Goal: Participate in discussion: Engage in conversation with other users on a specific topic

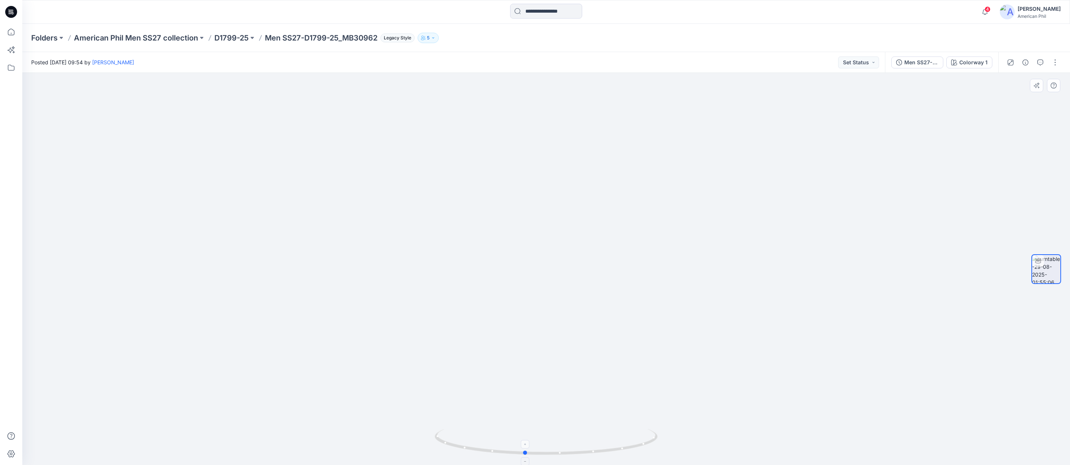
drag, startPoint x: 575, startPoint y: 448, endPoint x: 554, endPoint y: 444, distance: 21.9
click at [554, 445] on icon at bounding box center [547, 443] width 225 height 28
drag, startPoint x: 673, startPoint y: 350, endPoint x: 623, endPoint y: 346, distance: 50.7
click at [628, 347] on img at bounding box center [546, 185] width 724 height 561
click at [988, 9] on span "4" at bounding box center [988, 9] width 6 height 6
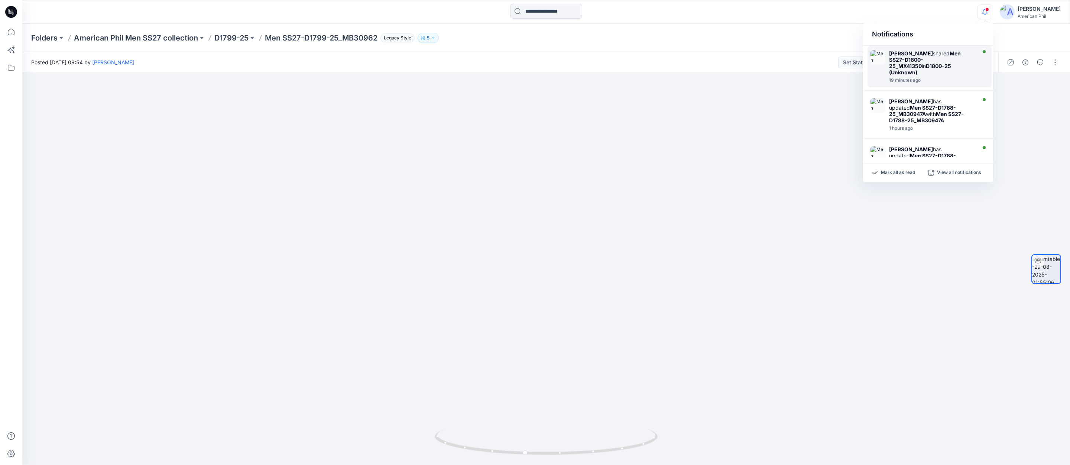
click at [921, 58] on strong "Men SS27-D1800-25_MX41350" at bounding box center [925, 59] width 72 height 19
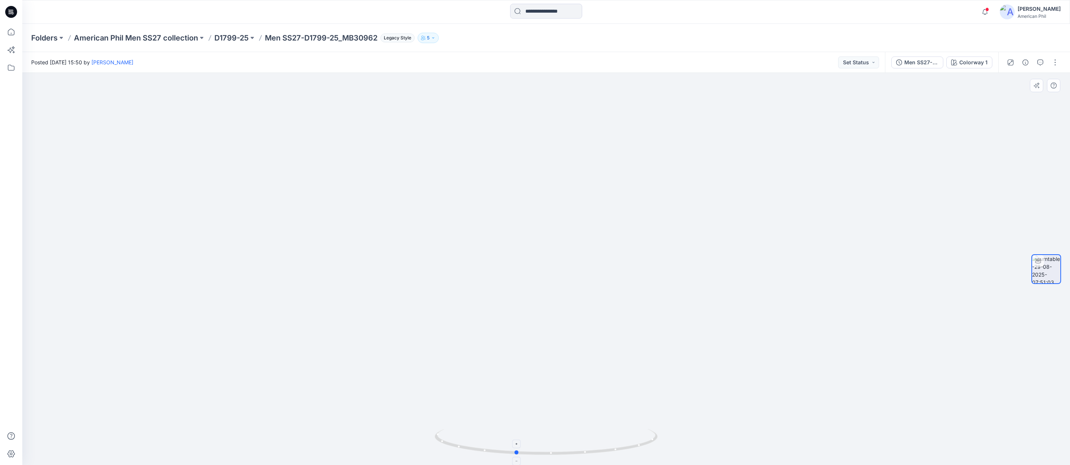
drag, startPoint x: 581, startPoint y: 453, endPoint x: 550, endPoint y: 448, distance: 31.5
click at [986, 10] on span at bounding box center [987, 9] width 4 height 4
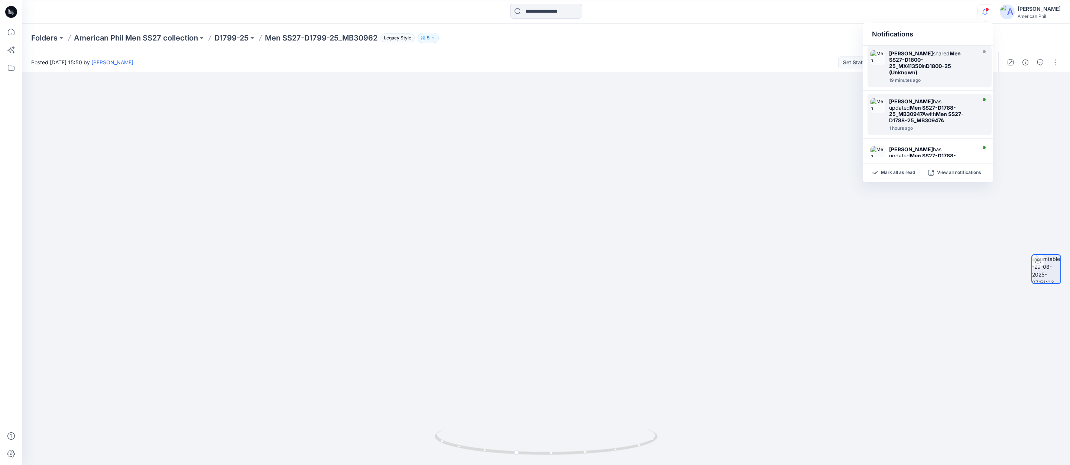
click at [882, 104] on img at bounding box center [878, 105] width 15 height 15
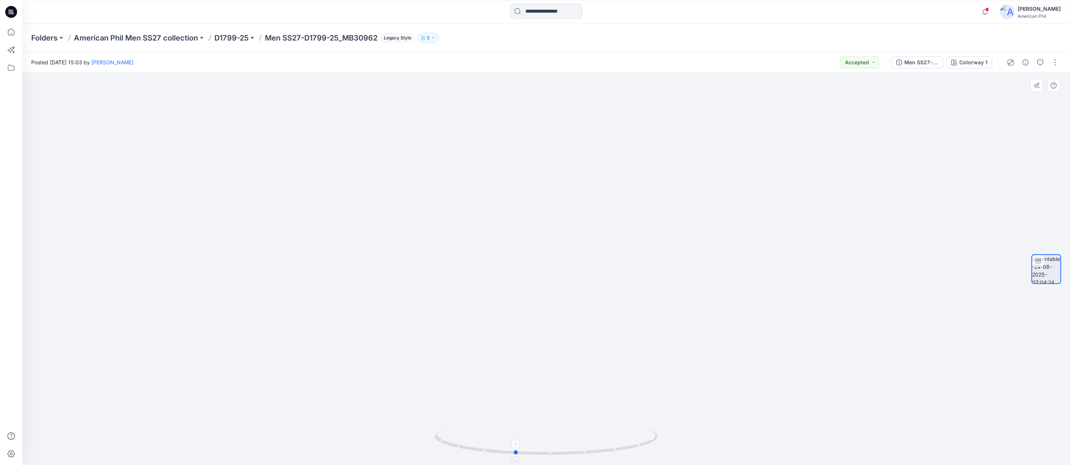
drag, startPoint x: 574, startPoint y: 444, endPoint x: 542, endPoint y: 430, distance: 34.1
click at [542, 430] on icon at bounding box center [547, 443] width 225 height 28
drag, startPoint x: 557, startPoint y: 439, endPoint x: 553, endPoint y: 428, distance: 12.4
click at [553, 428] on div at bounding box center [546, 269] width 1048 height 392
click at [1040, 61] on icon "button" at bounding box center [1040, 62] width 6 height 6
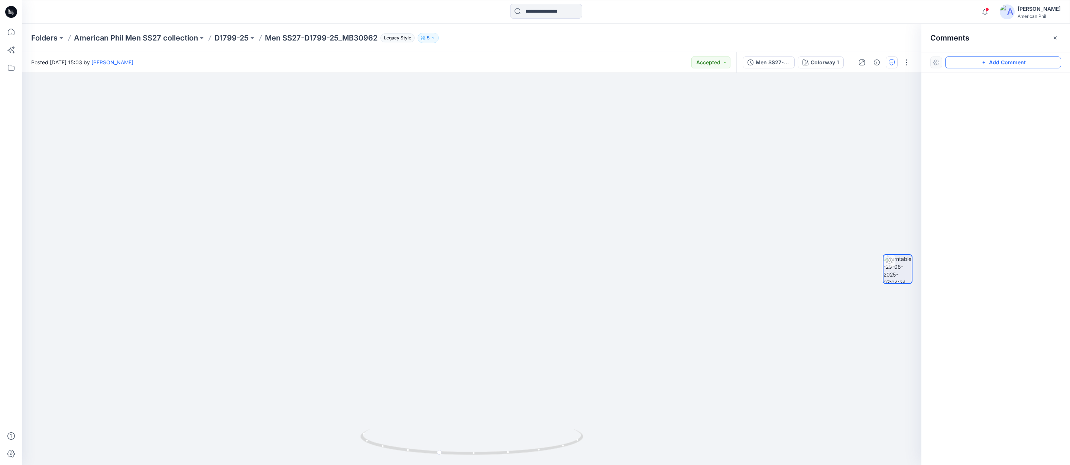
click at [998, 61] on button "Add Comment" at bounding box center [1003, 62] width 116 height 12
click at [580, 189] on div "1" at bounding box center [471, 269] width 899 height 392
drag, startPoint x: 585, startPoint y: 220, endPoint x: 650, endPoint y: 215, distance: 65.2
click at [587, 219] on textarea at bounding box center [634, 225] width 122 height 30
type textarea "******"
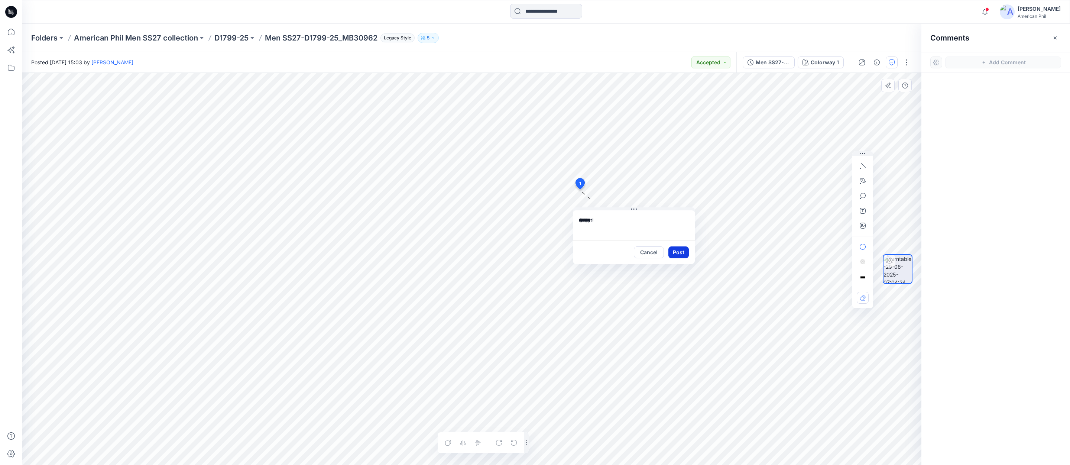
click at [678, 251] on button "Post" at bounding box center [678, 252] width 20 height 12
